Goal: Task Accomplishment & Management: Manage account settings

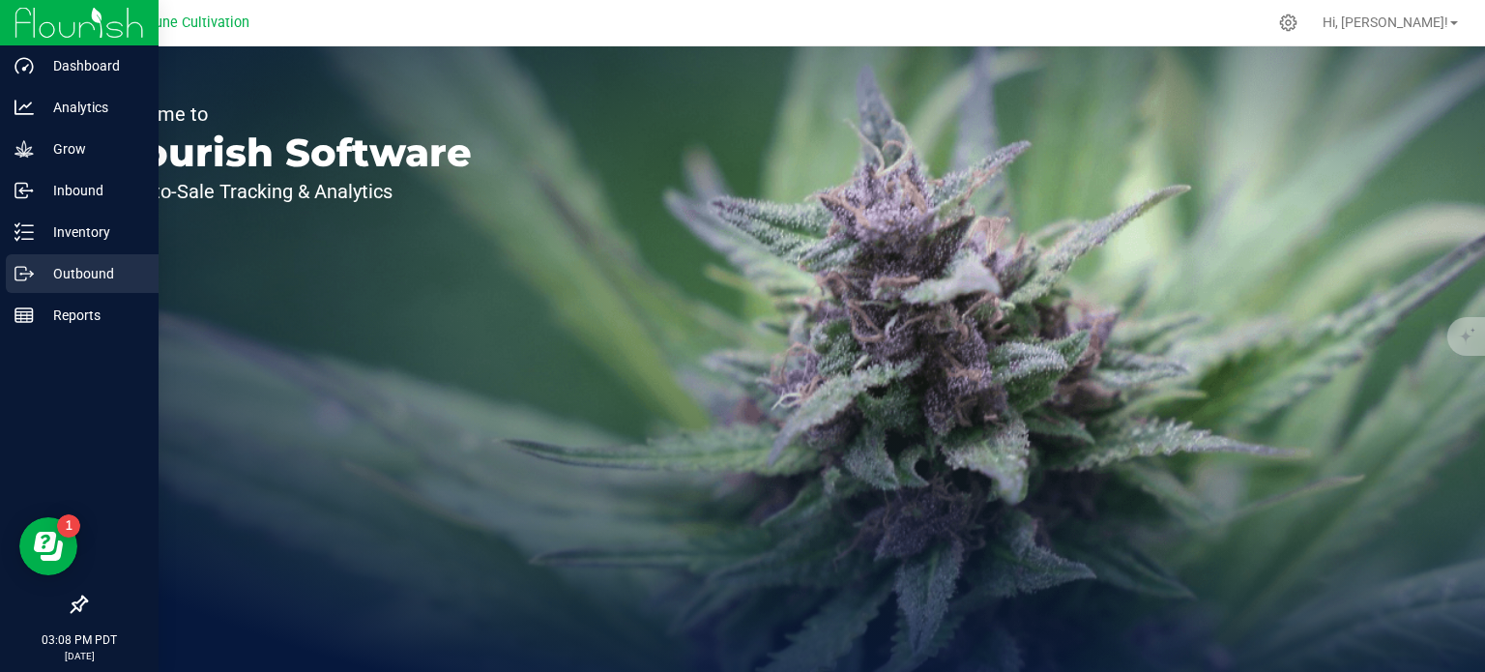
click at [40, 281] on p "Outbound" at bounding box center [92, 273] width 116 height 23
click at [34, 277] on p "Outbound" at bounding box center [92, 273] width 116 height 23
click at [4, 275] on link "Outbound" at bounding box center [79, 275] width 159 height 42
click at [16, 274] on icon at bounding box center [24, 273] width 19 height 19
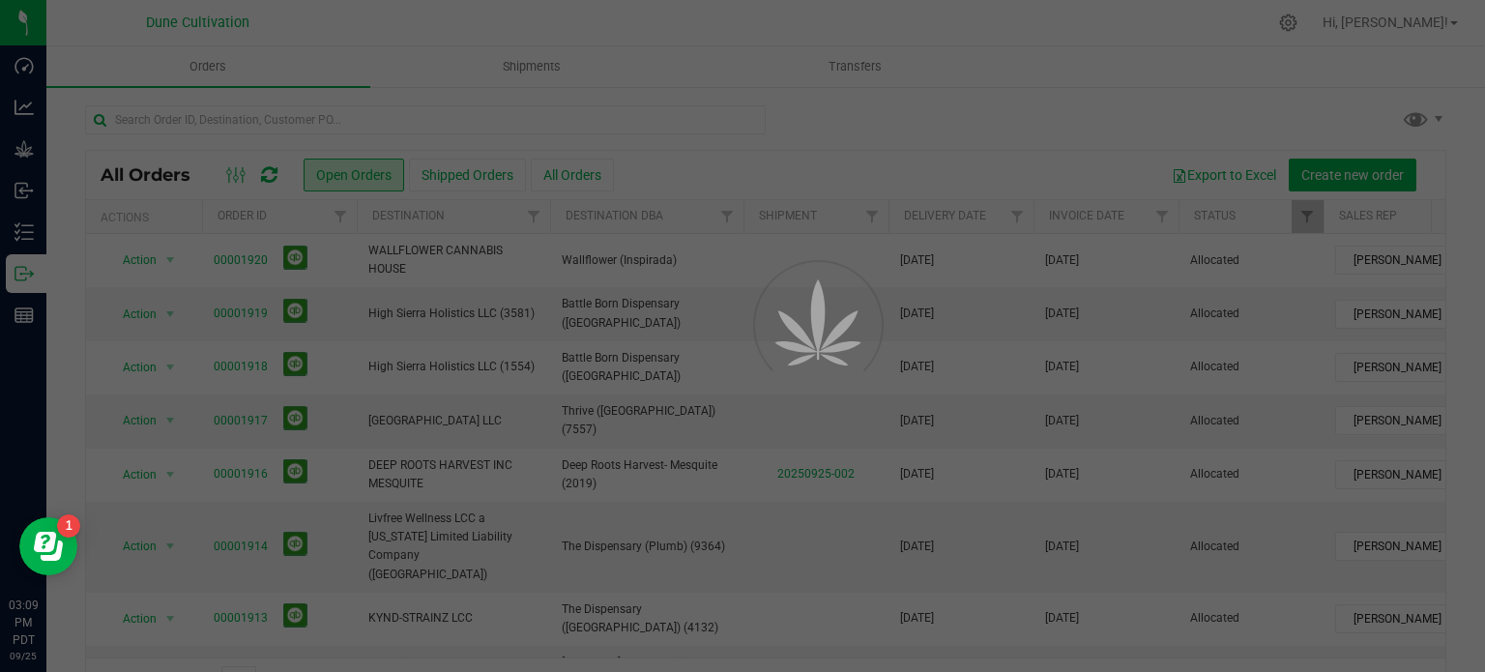
scroll to position [483, 0]
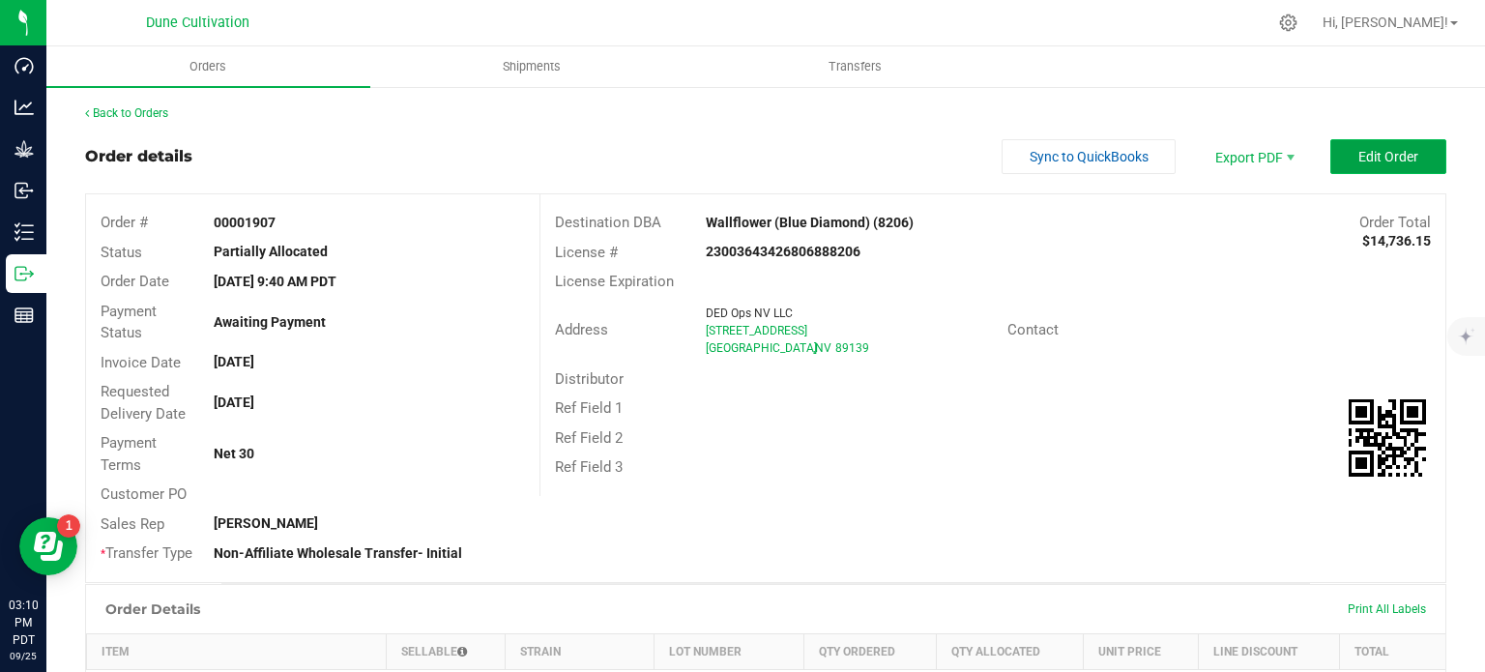
click at [1361, 161] on span "Edit Order" at bounding box center [1388, 156] width 60 height 15
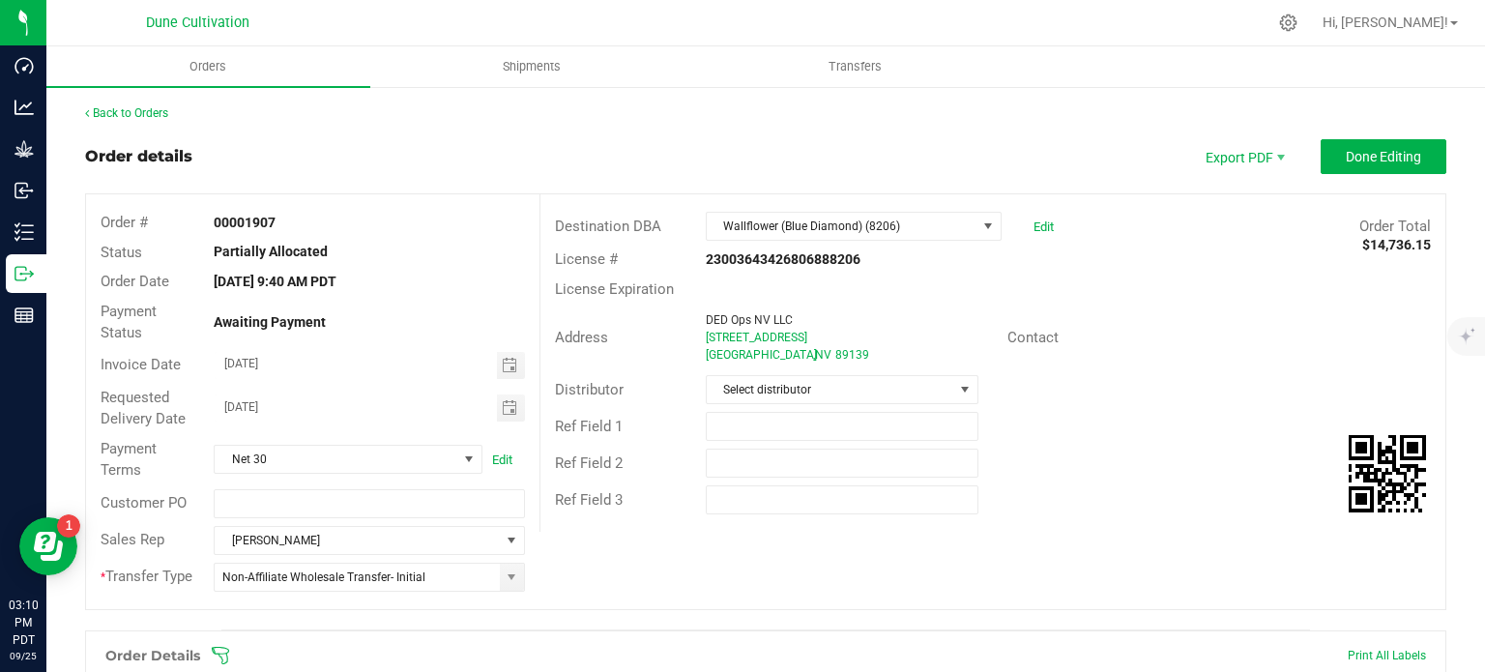
scroll to position [677, 0]
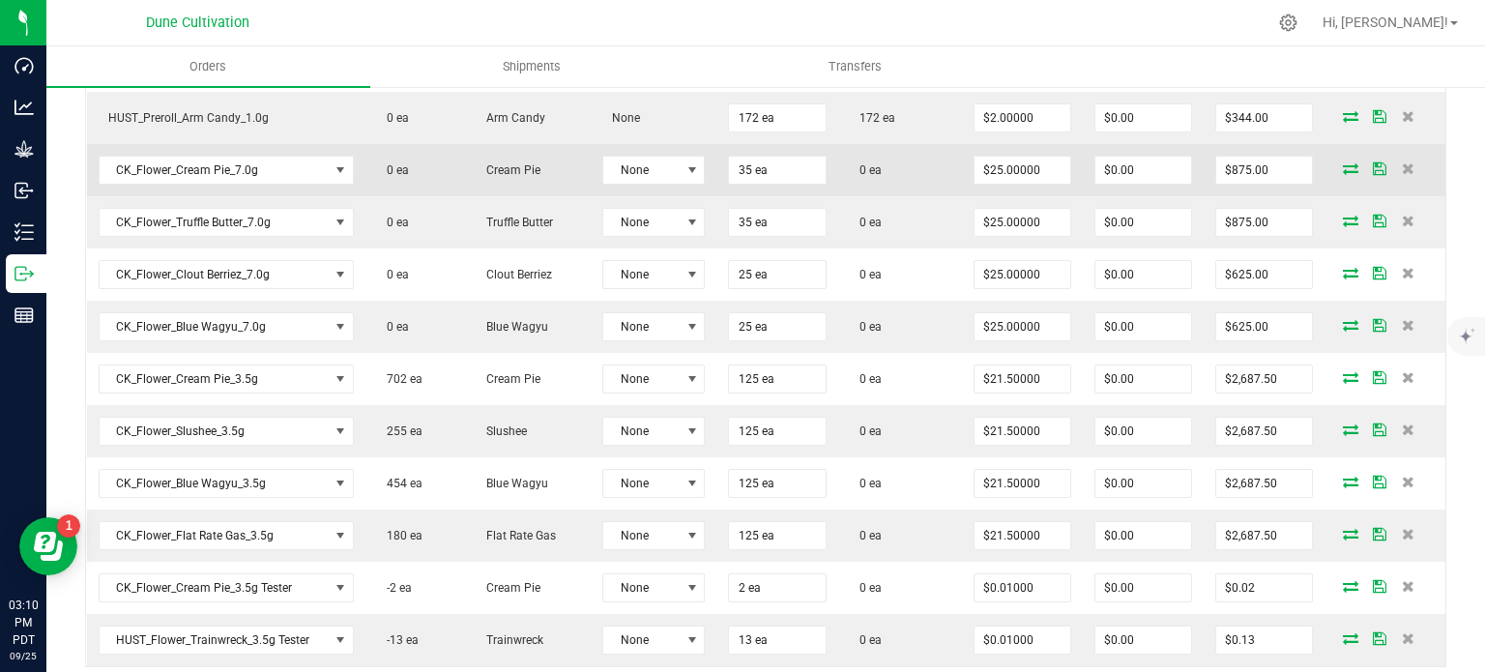
click at [1343, 169] on icon at bounding box center [1350, 168] width 15 height 12
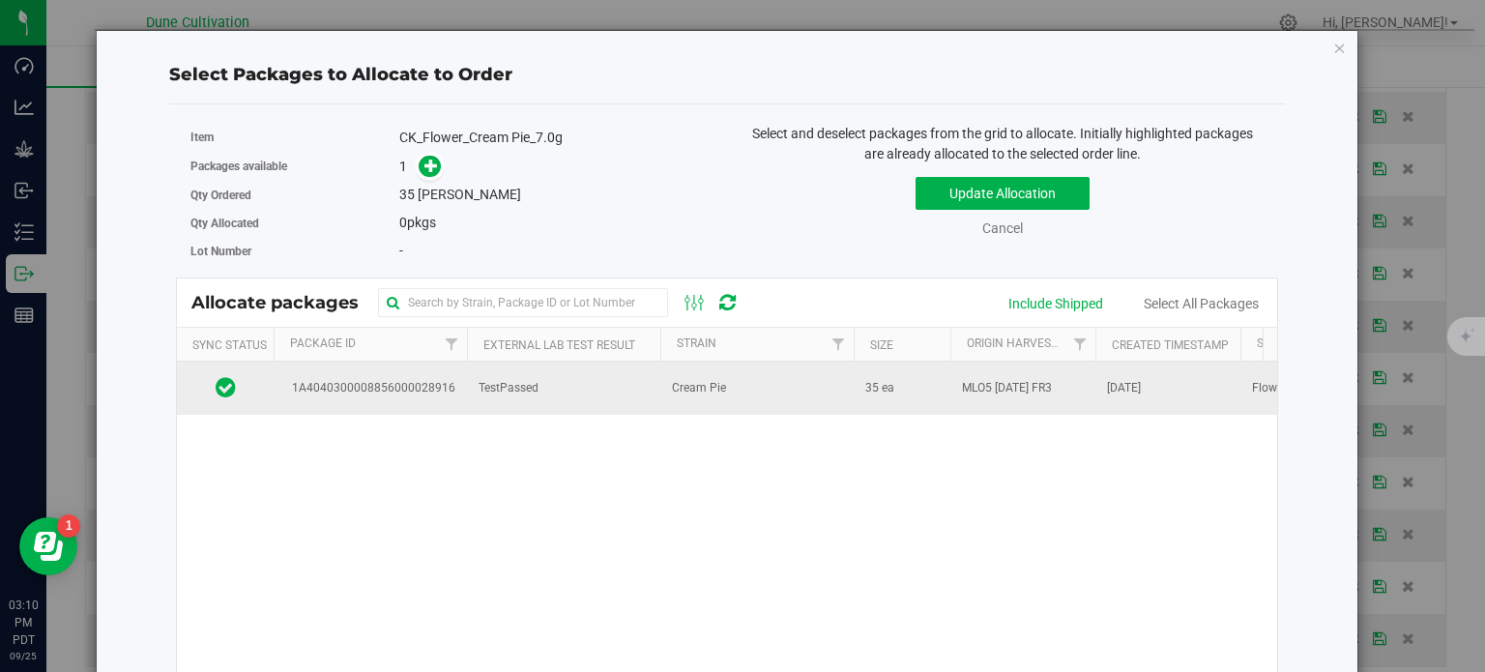
click at [425, 400] on td "1A4040300008856000028916" at bounding box center [370, 388] width 193 height 52
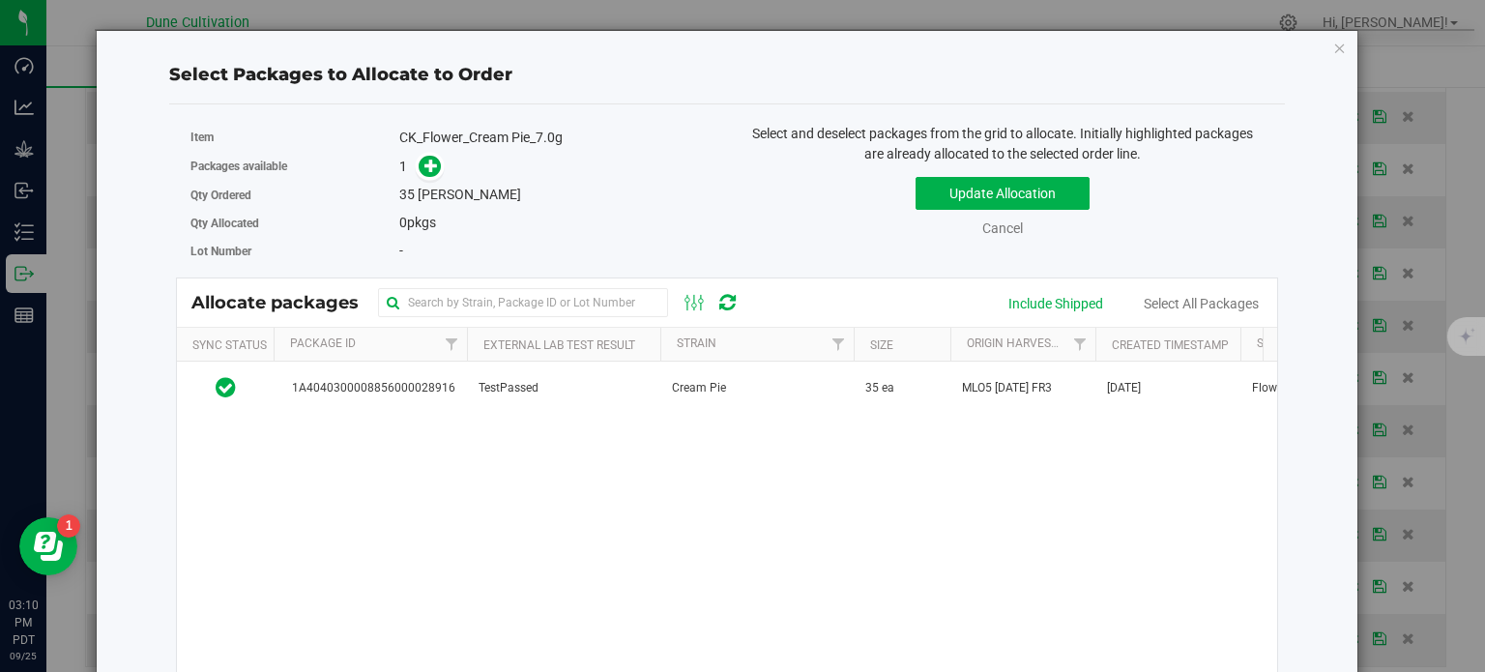
click at [442, 379] on span "1A4040300008856000028916" at bounding box center [370, 388] width 170 height 18
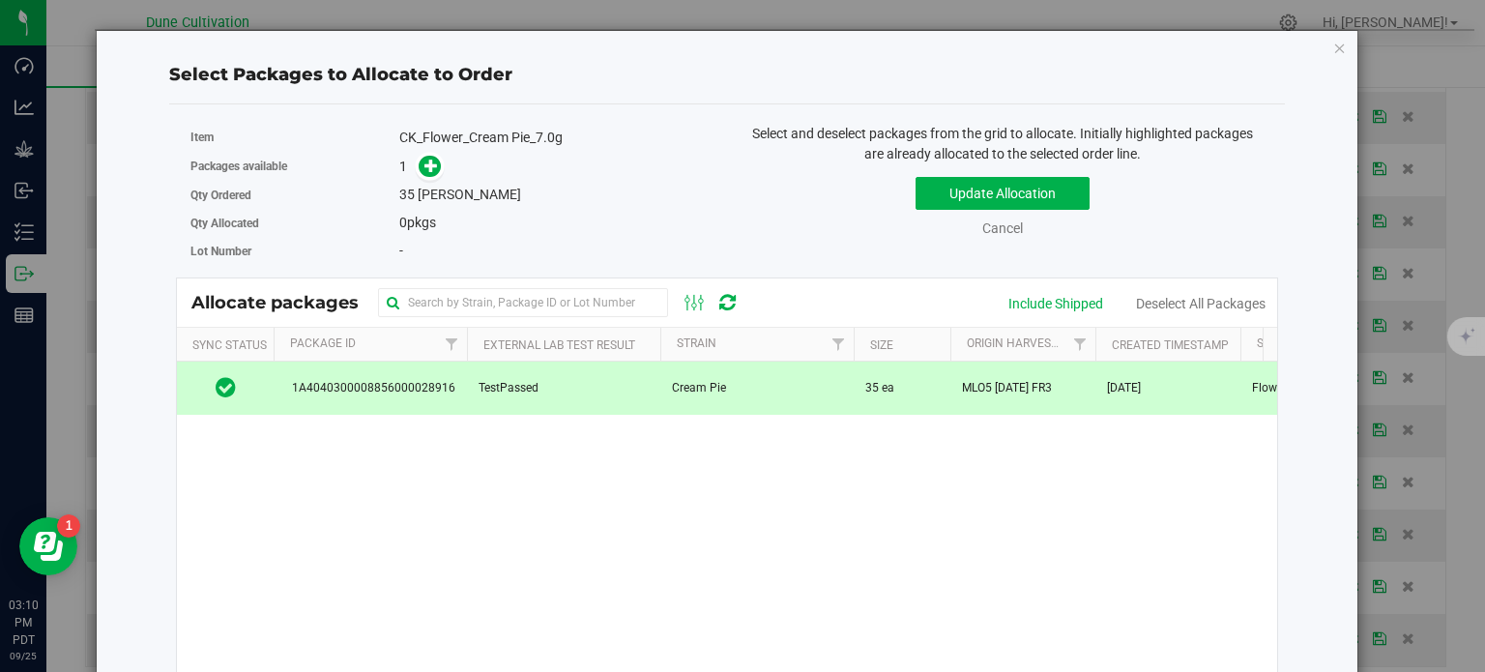
click at [424, 169] on icon at bounding box center [431, 166] width 14 height 14
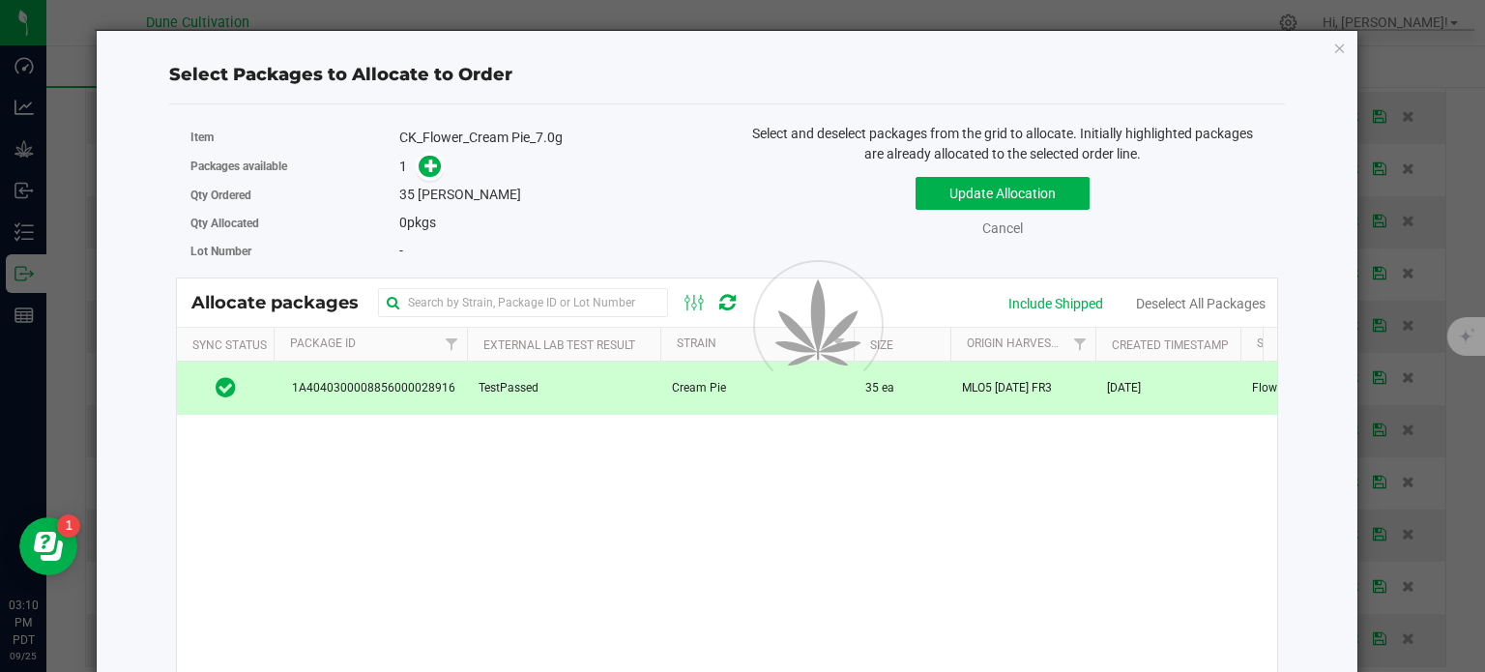
click at [432, 159] on div at bounding box center [742, 336] width 1485 height 672
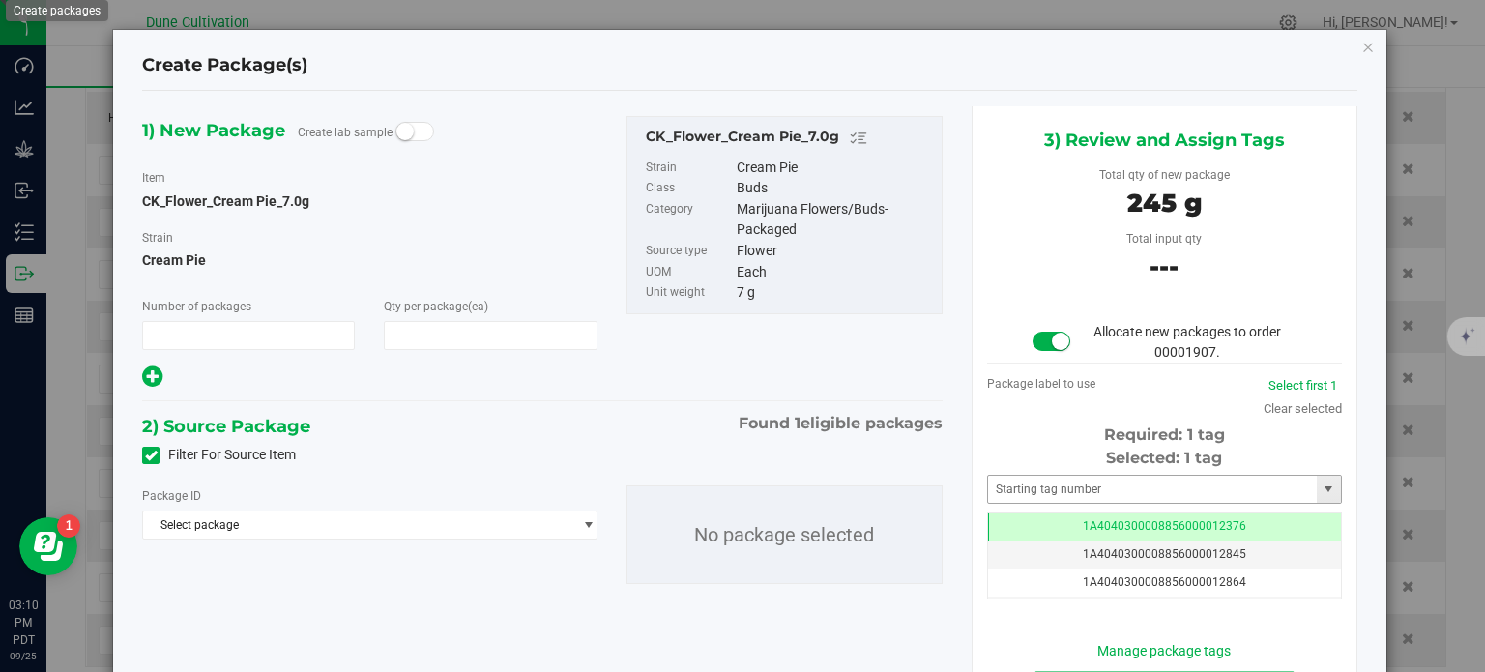
type input "1"
type input "35"
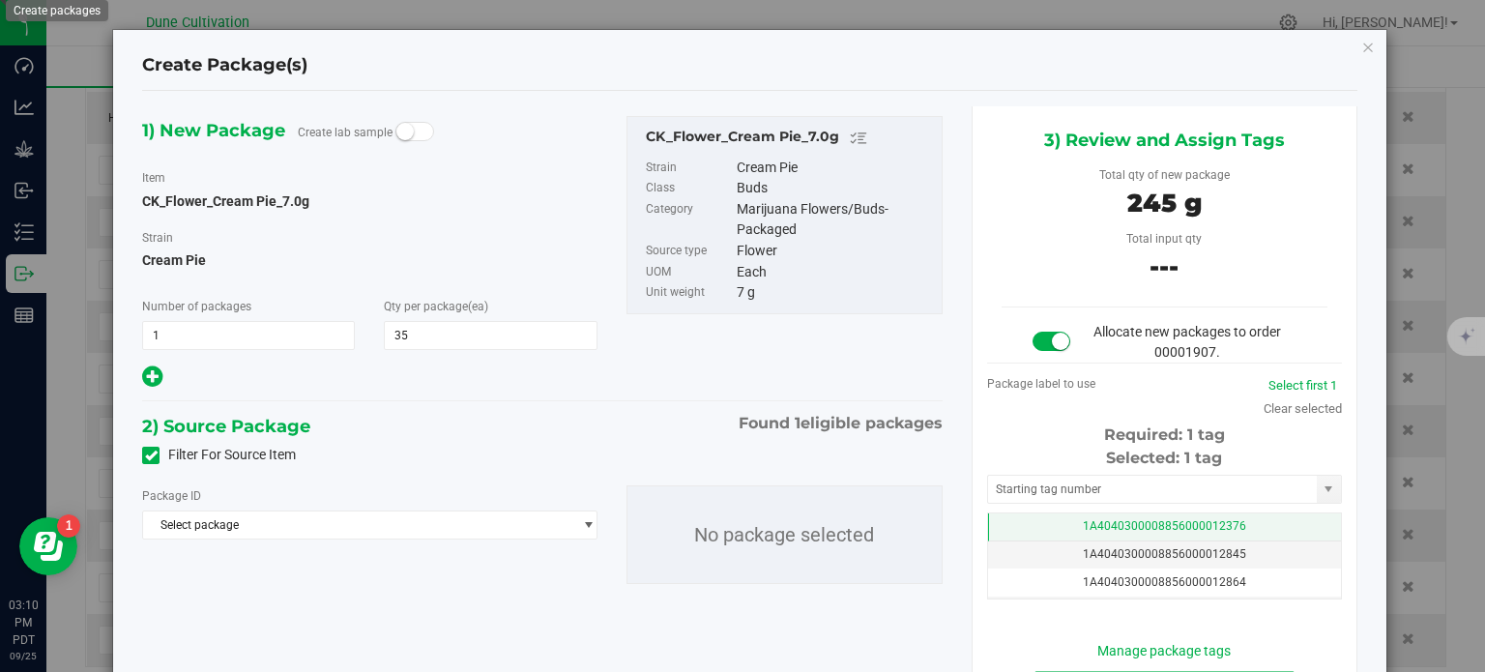
click at [1028, 525] on td "1A4040300008856000012376" at bounding box center [1164, 527] width 353 height 28
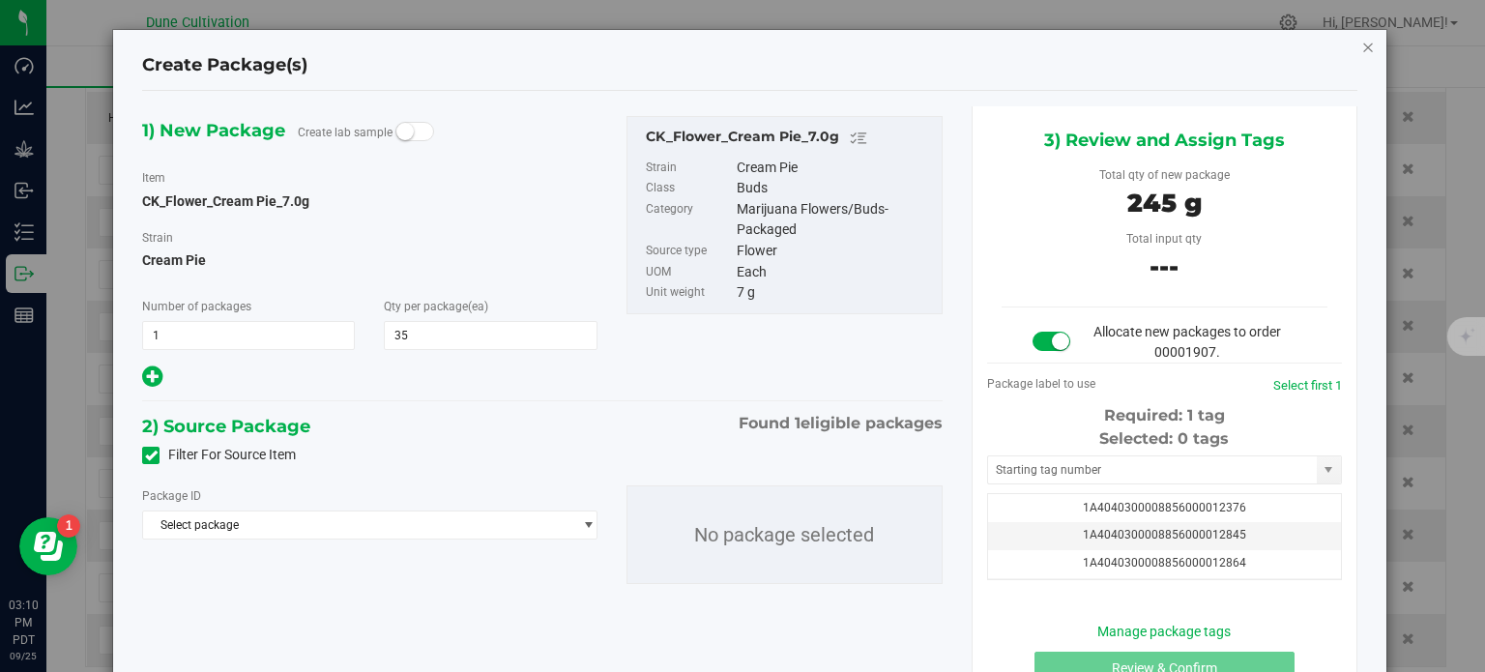
click at [1361, 49] on icon "button" at bounding box center [1368, 46] width 14 height 23
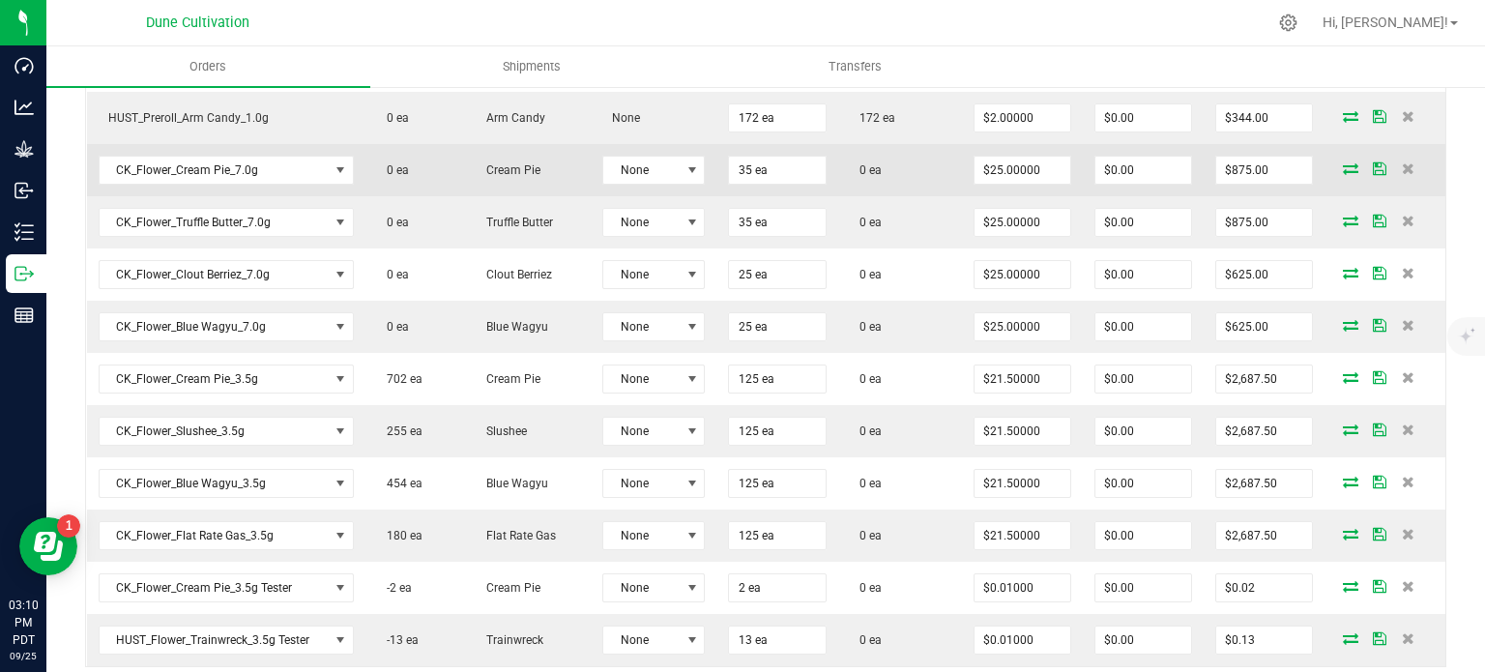
click at [1343, 162] on icon at bounding box center [1350, 168] width 15 height 12
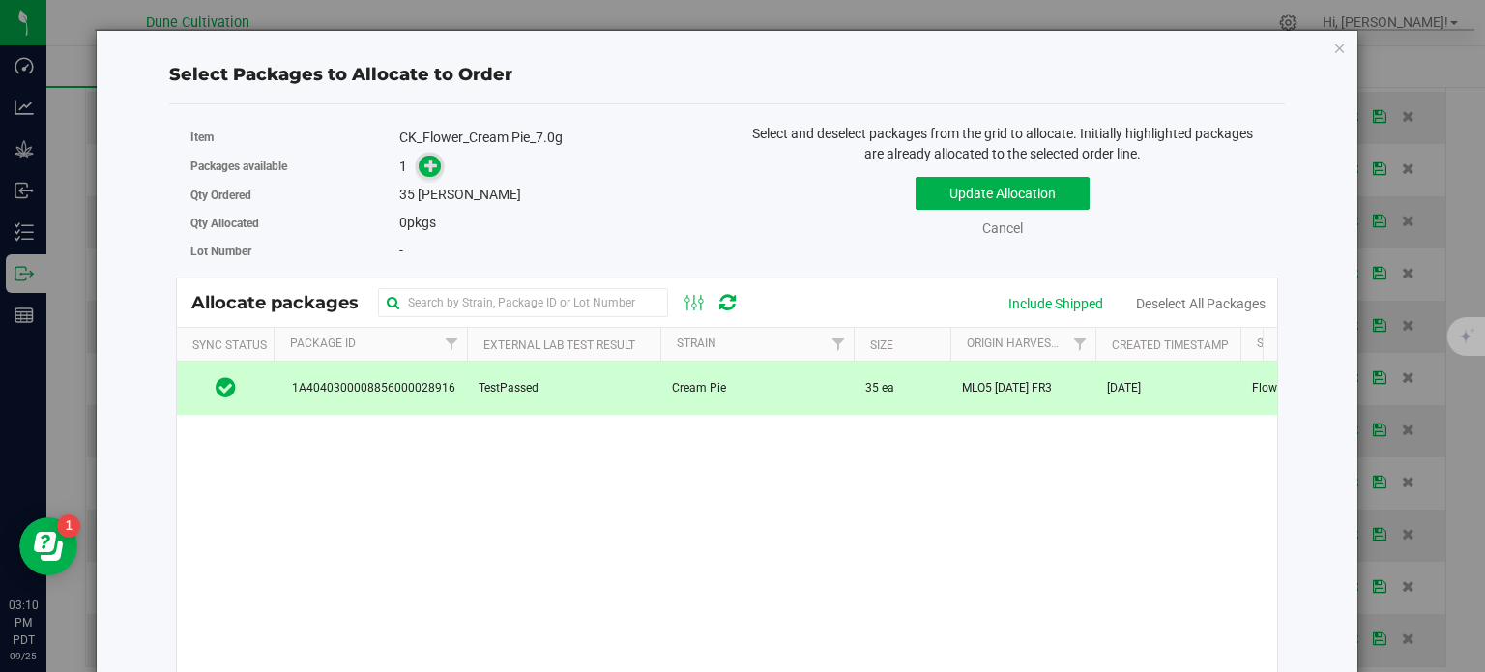
click at [428, 162] on icon at bounding box center [431, 166] width 14 height 14
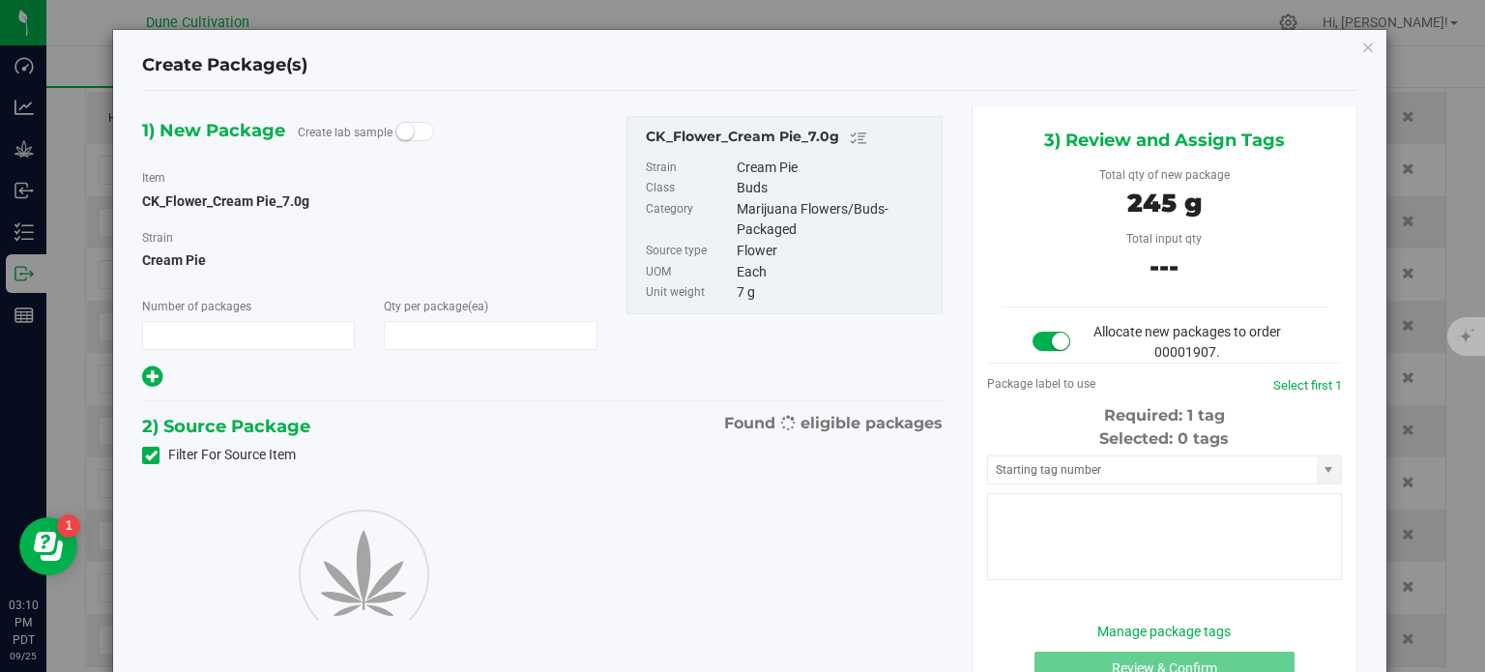
type input "1"
type input "35"
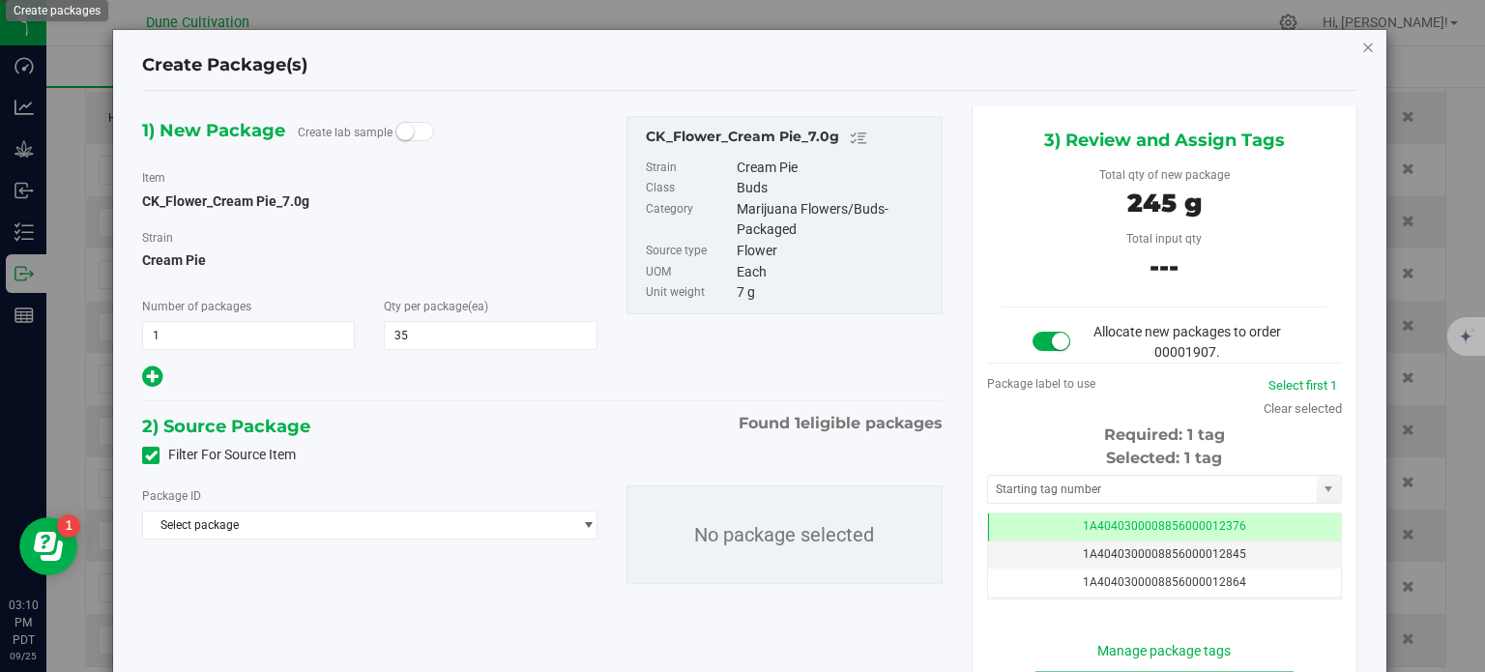
click at [1361, 46] on icon "button" at bounding box center [1368, 46] width 14 height 23
